Goal: Task Accomplishment & Management: Manage account settings

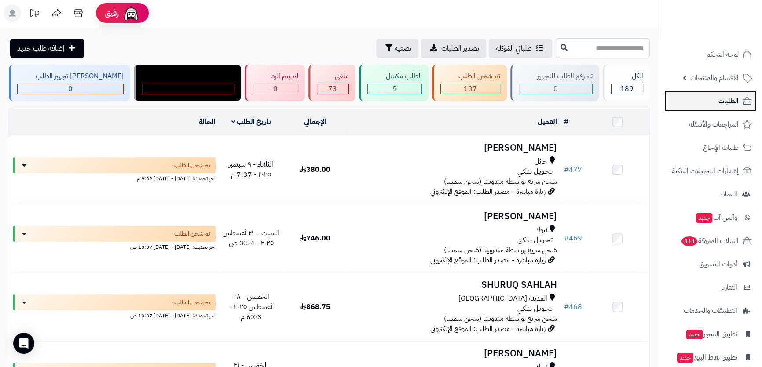
click at [721, 101] on span "الطلبات" at bounding box center [728, 101] width 20 height 12
click at [719, 100] on span "الطلبات" at bounding box center [728, 101] width 20 height 12
click at [706, 101] on link "الطلبات" at bounding box center [710, 101] width 92 height 21
click at [725, 104] on span "الطلبات" at bounding box center [728, 101] width 20 height 12
click at [725, 101] on span "الطلبات" at bounding box center [728, 101] width 20 height 12
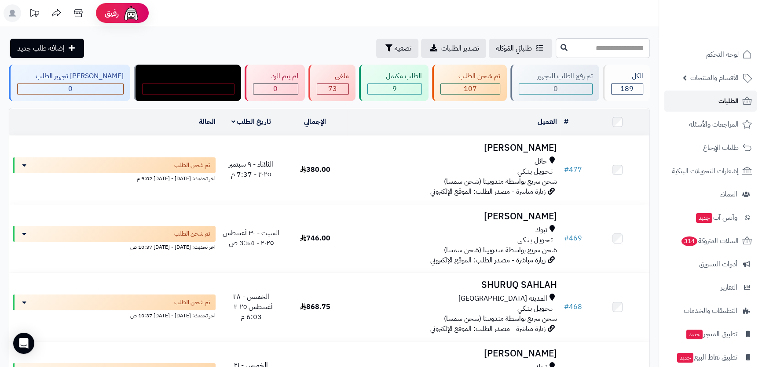
click at [725, 101] on span "الطلبات" at bounding box center [728, 101] width 20 height 12
drag, startPoint x: 0, startPoint y: 0, endPoint x: 709, endPoint y: 100, distance: 715.9
click at [709, 100] on link "الطلبات" at bounding box center [710, 101] width 92 height 21
click at [712, 100] on link "الطلبات" at bounding box center [710, 101] width 92 height 21
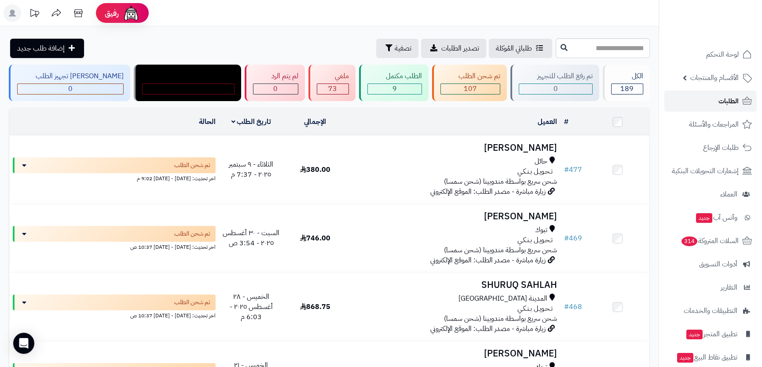
click at [712, 100] on link "الطلبات" at bounding box center [710, 101] width 92 height 21
